Goal: Information Seeking & Learning: Check status

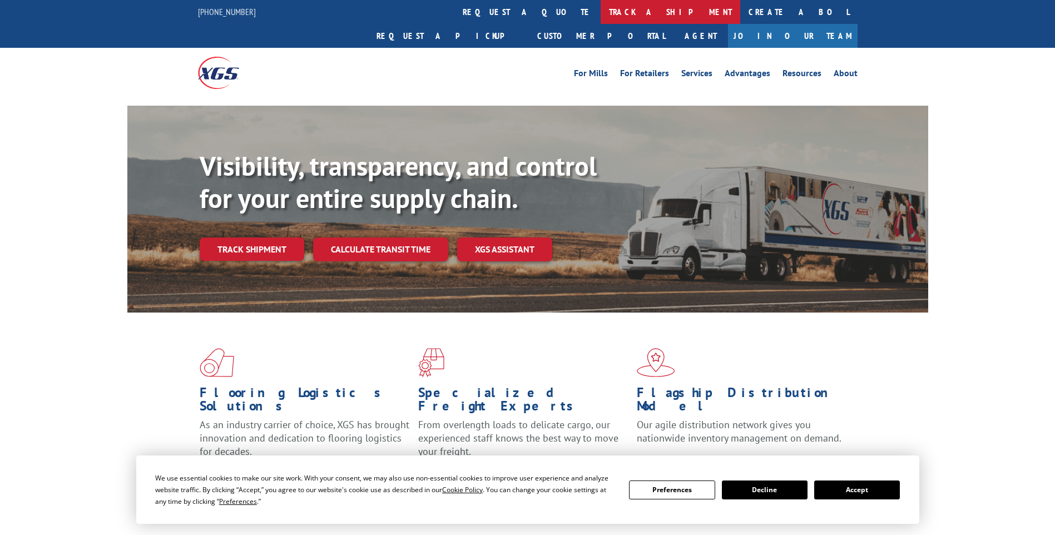
click at [601, 16] on link "track a shipment" at bounding box center [671, 12] width 140 height 24
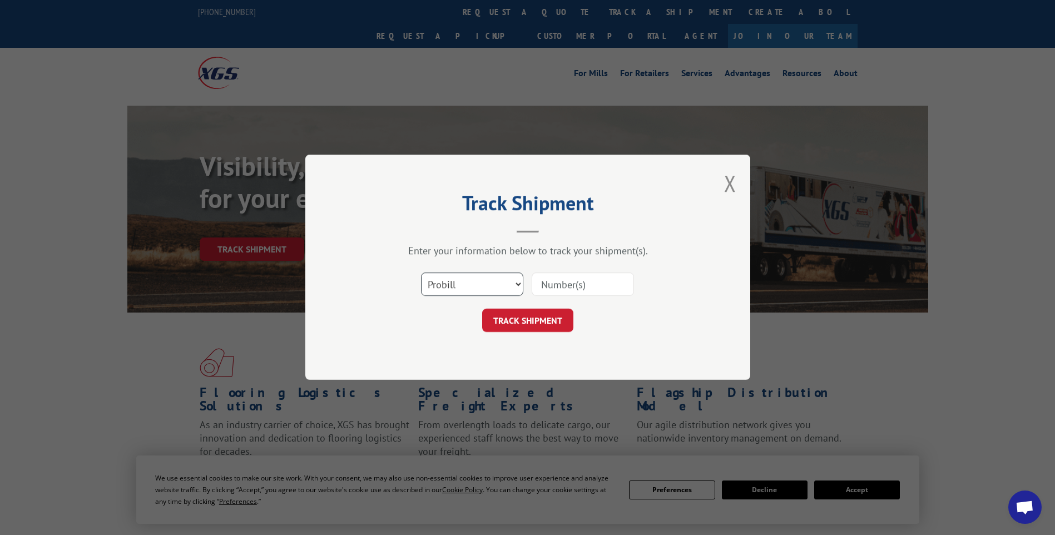
click at [495, 290] on select "Select category... Probill BOL PO" at bounding box center [472, 284] width 102 height 23
select select "bol"
click at [421, 273] on select "Select category... Probill BOL PO" at bounding box center [472, 284] width 102 height 23
click at [562, 281] on input at bounding box center [583, 284] width 102 height 23
paste input "2879049"
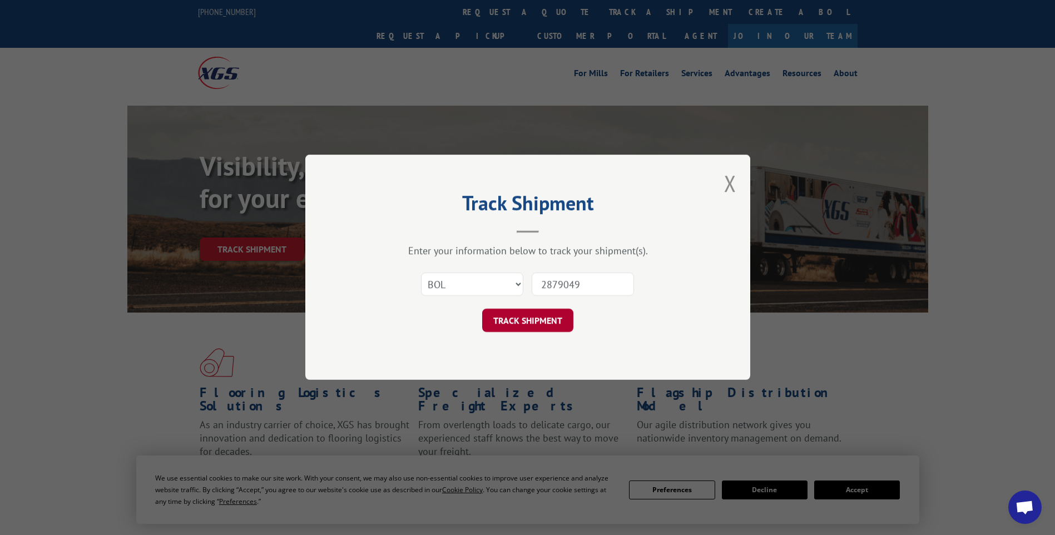
type input "2879049"
click at [537, 322] on button "TRACK SHIPMENT" at bounding box center [527, 320] width 91 height 23
